Goal: Transaction & Acquisition: Purchase product/service

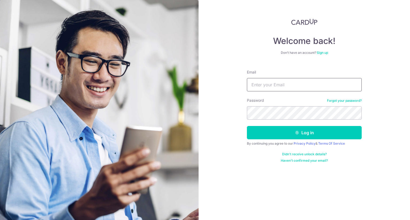
click at [283, 80] on input "Email" at bounding box center [304, 84] width 115 height 13
type input "desmondchan@dcentus.com.sg"
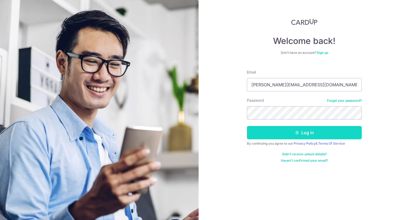
click at [304, 135] on button "Log in" at bounding box center [304, 132] width 115 height 13
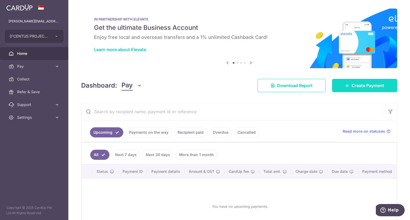
click at [358, 85] on span "Create Payment" at bounding box center [367, 85] width 33 height 6
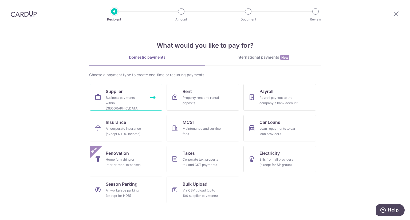
click at [111, 99] on div "Business payments within Singapore" at bounding box center [125, 103] width 38 height 16
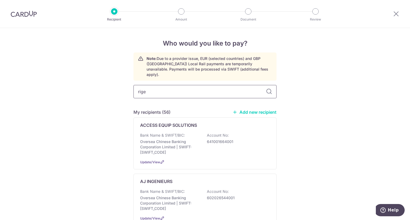
type input "rigel"
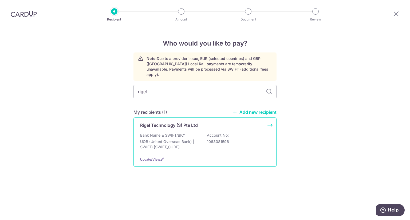
click at [164, 133] on p "Bank Name & SWIFT/BIC:" at bounding box center [162, 135] width 45 height 5
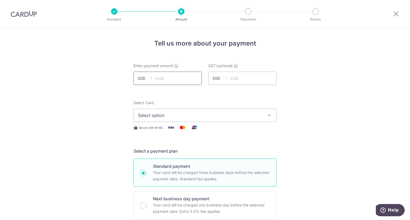
click at [177, 80] on input "text" at bounding box center [167, 78] width 68 height 13
type input "11,009.00"
click at [215, 110] on button "Select option" at bounding box center [204, 115] width 143 height 13
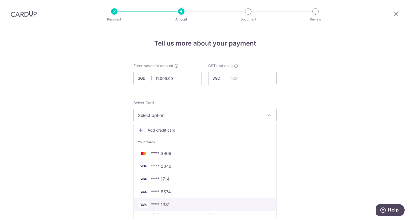
click at [178, 204] on span "**** 1331" at bounding box center [205, 205] width 134 height 6
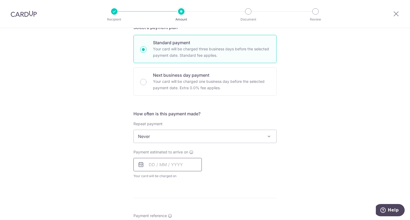
scroll to position [133, 0]
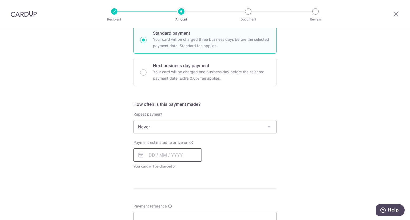
click at [182, 156] on input "text" at bounding box center [167, 155] width 68 height 13
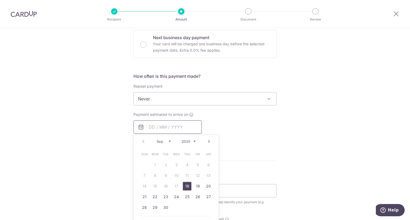
scroll to position [213, 0]
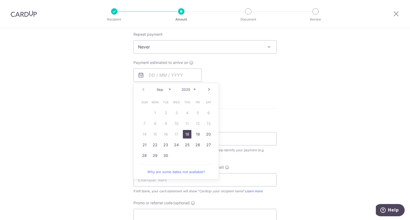
click at [187, 136] on link "18" at bounding box center [187, 134] width 9 height 9
type input "[DATE]"
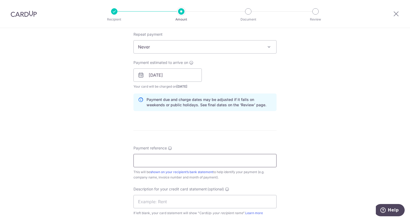
click at [234, 157] on input "Payment reference" at bounding box center [204, 160] width 143 height 13
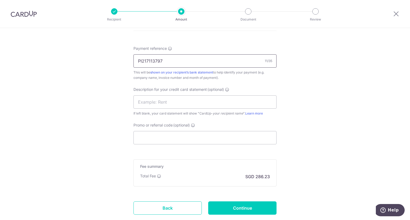
scroll to position [320, 0]
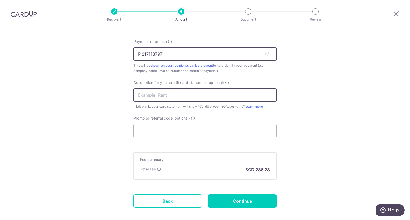
type input "PI217113797"
click at [204, 97] on input "text" at bounding box center [204, 95] width 143 height 13
type input "r"
type input "Rigel"
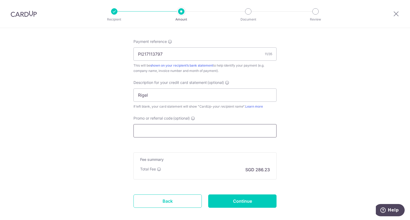
click at [165, 133] on input "Promo or referral code (optional)" at bounding box center [204, 130] width 143 height 13
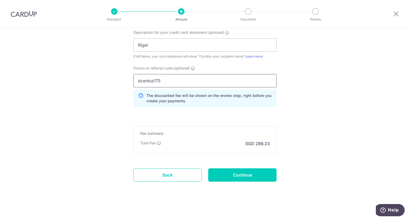
scroll to position [371, 0]
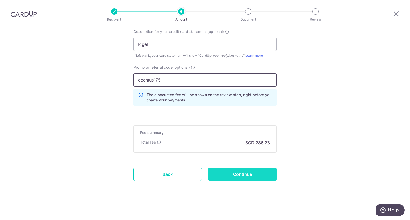
type input "dcentus175"
click at [243, 179] on input "Continue" at bounding box center [242, 174] width 68 height 13
type input "Create Schedule"
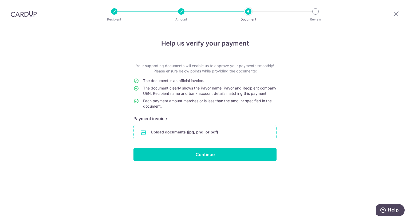
click at [182, 138] on input "file" at bounding box center [205, 132] width 142 height 14
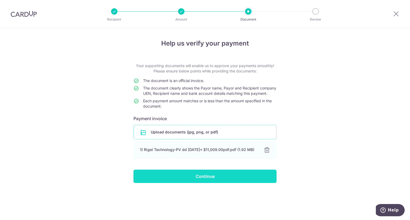
click at [203, 183] on input "Continue" at bounding box center [204, 176] width 143 height 13
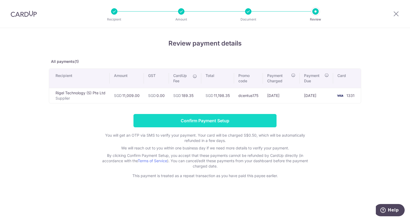
click at [208, 123] on input "Confirm Payment Setup" at bounding box center [204, 120] width 143 height 13
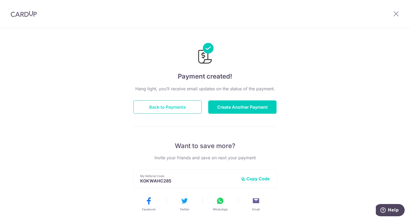
click at [182, 109] on button "Back to Payments" at bounding box center [167, 107] width 68 height 13
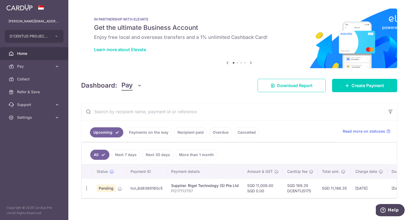
scroll to position [6, 0]
